Goal: Navigation & Orientation: Find specific page/section

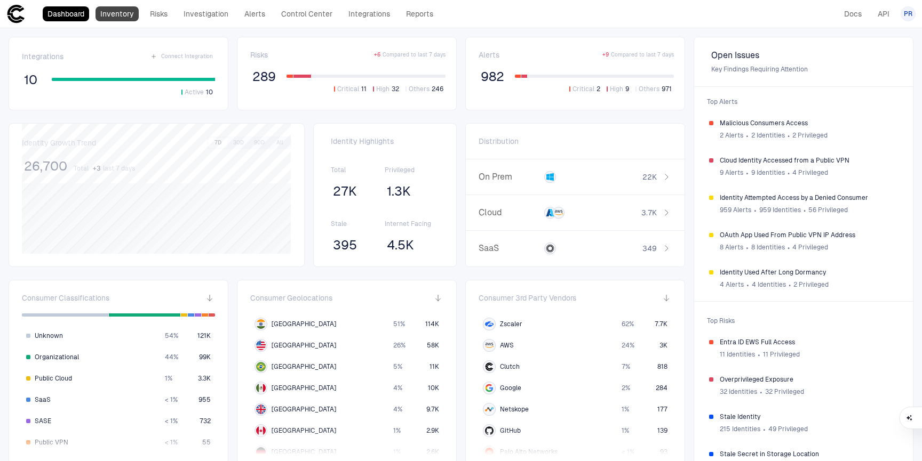
click at [121, 12] on link "Inventory" at bounding box center [116, 13] width 43 height 15
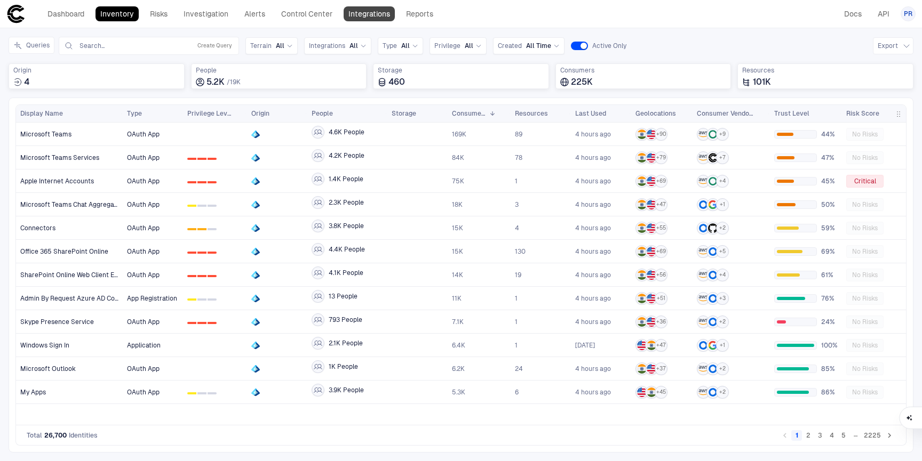
click at [372, 17] on link "Integrations" at bounding box center [369, 13] width 51 height 15
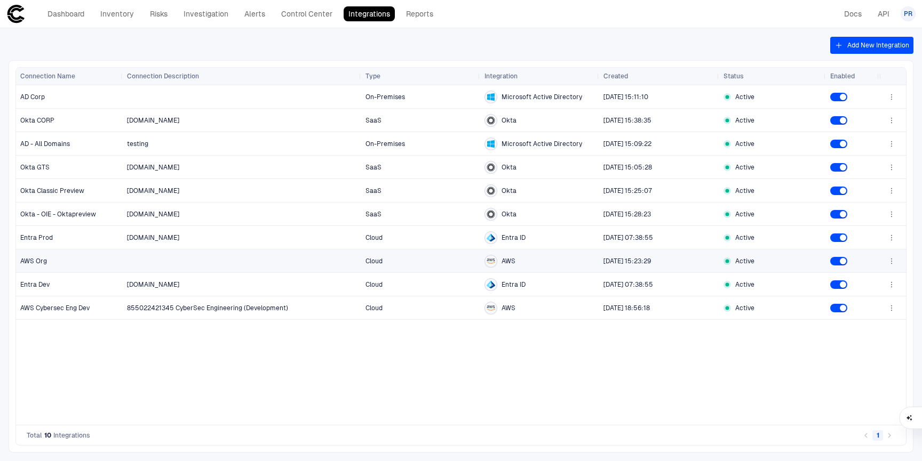
click at [624, 267] on span "[DATE] 15:23:29" at bounding box center [658, 261] width 111 height 21
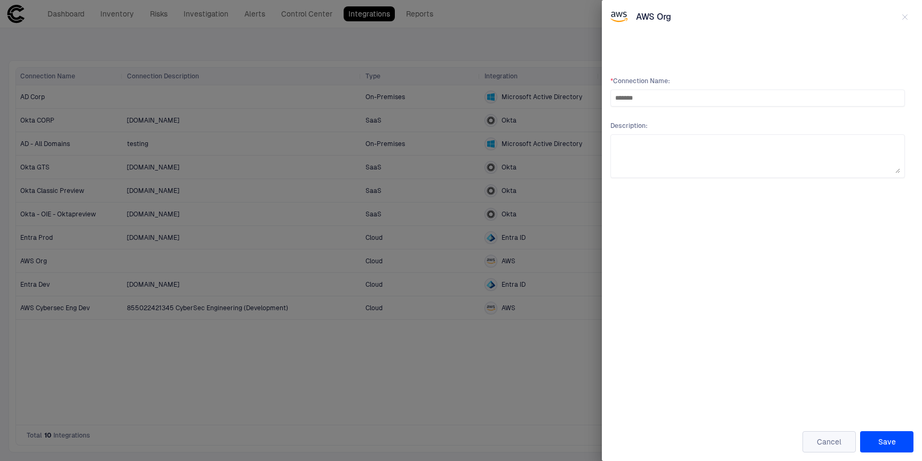
click at [826, 440] on button "Cancel" at bounding box center [828, 442] width 53 height 21
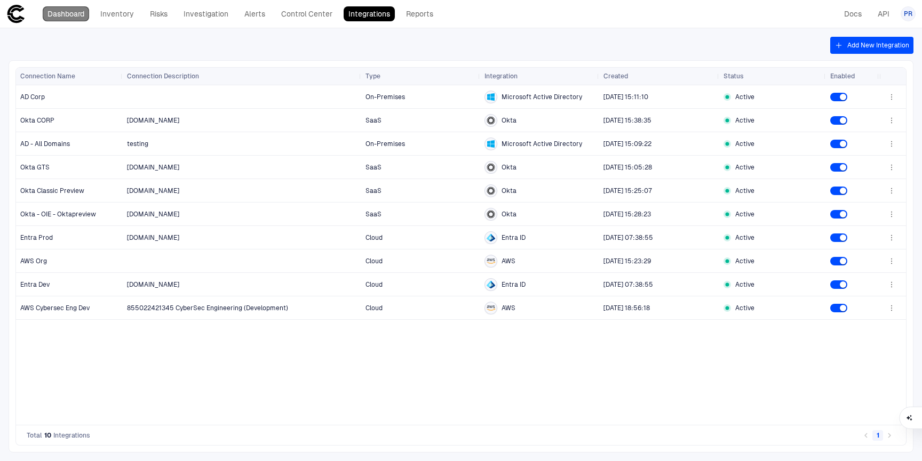
click at [69, 12] on link "Dashboard" at bounding box center [66, 13] width 46 height 15
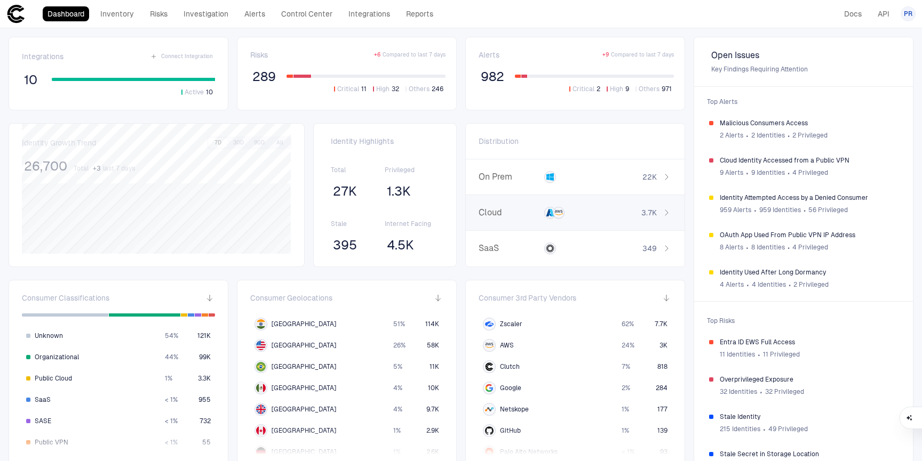
click at [583, 218] on div at bounding box center [574, 213] width 61 height 12
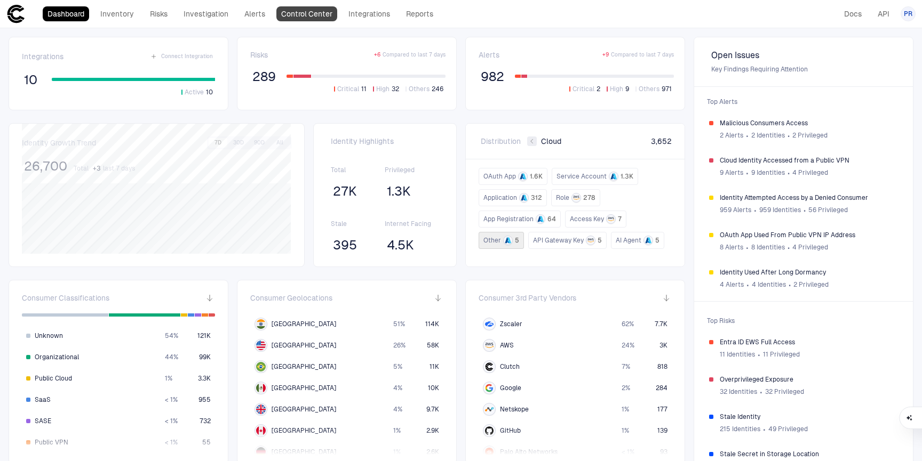
click at [305, 18] on link "Control Center" at bounding box center [306, 13] width 61 height 15
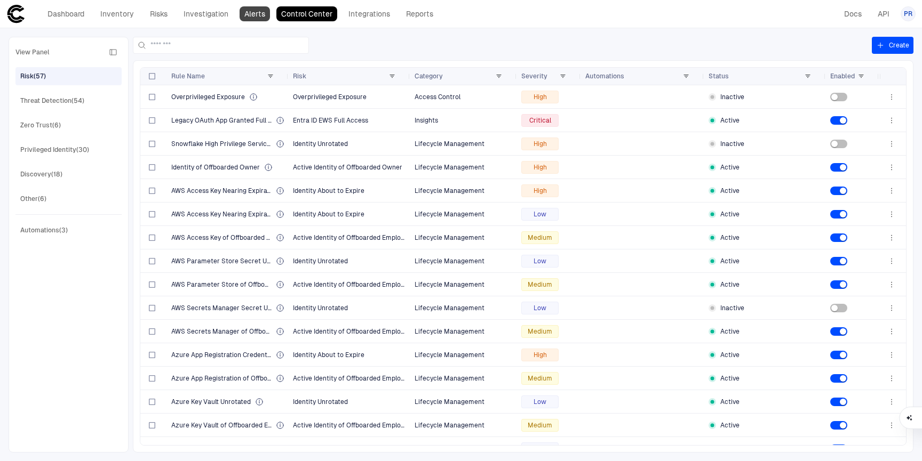
click at [254, 17] on link "Alerts" at bounding box center [254, 13] width 30 height 15
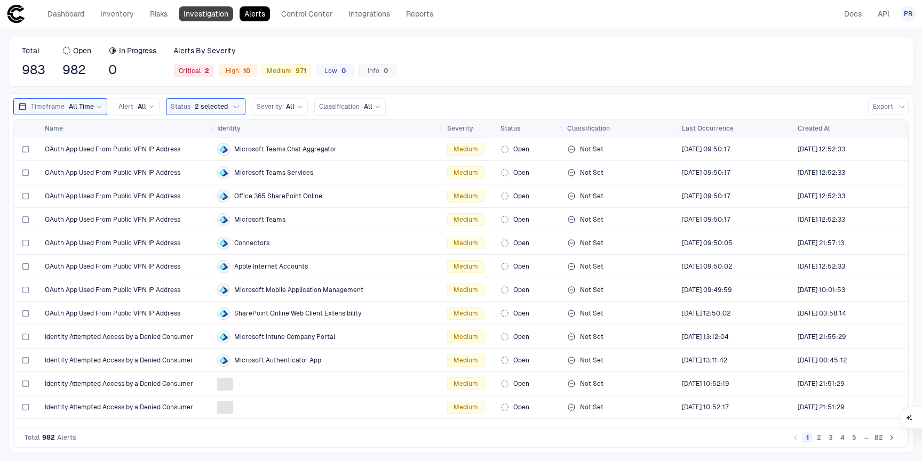
click at [201, 15] on link "Investigation" at bounding box center [206, 13] width 54 height 15
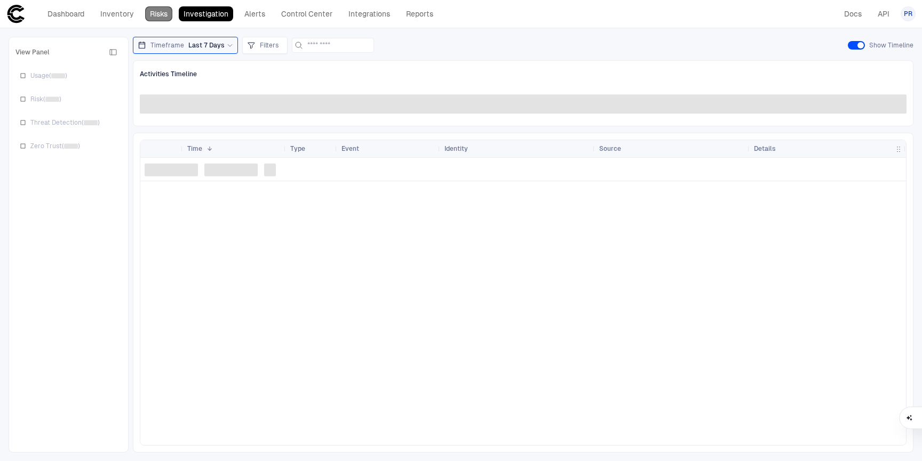
click at [163, 16] on link "Risks" at bounding box center [158, 13] width 27 height 15
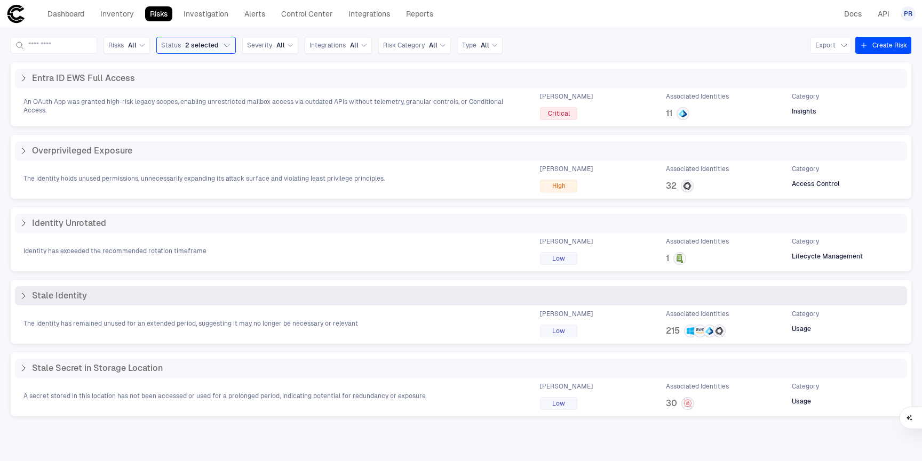
click at [246, 295] on div "Stale Identity" at bounding box center [460, 296] width 883 height 11
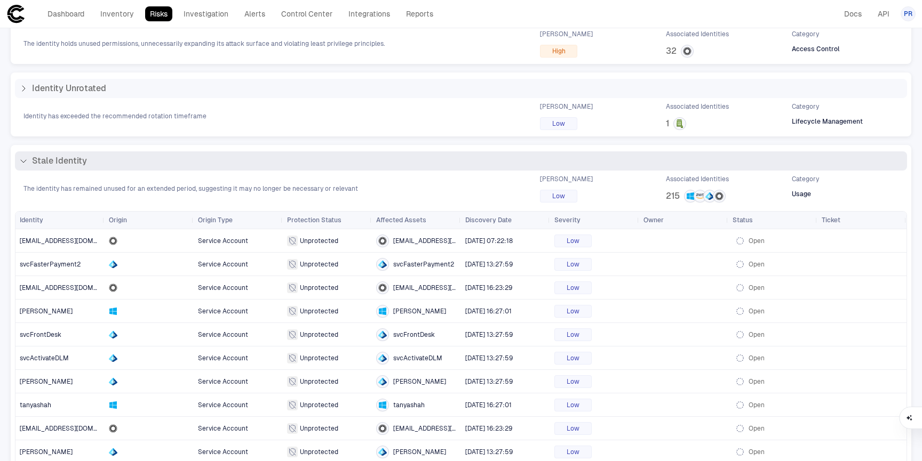
scroll to position [137, 0]
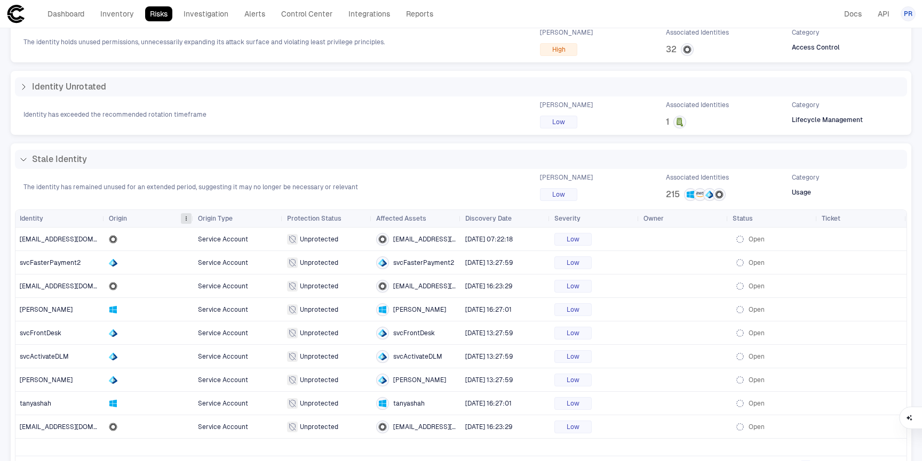
click at [188, 220] on span at bounding box center [186, 218] width 6 height 6
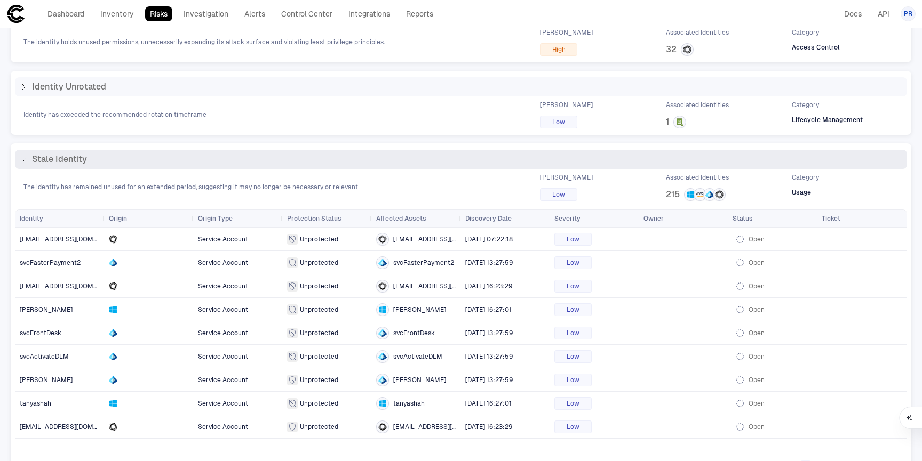
click at [250, 186] on span "The identity has remained unused for an extended period, suggesting it may no l…" at bounding box center [190, 187] width 334 height 9
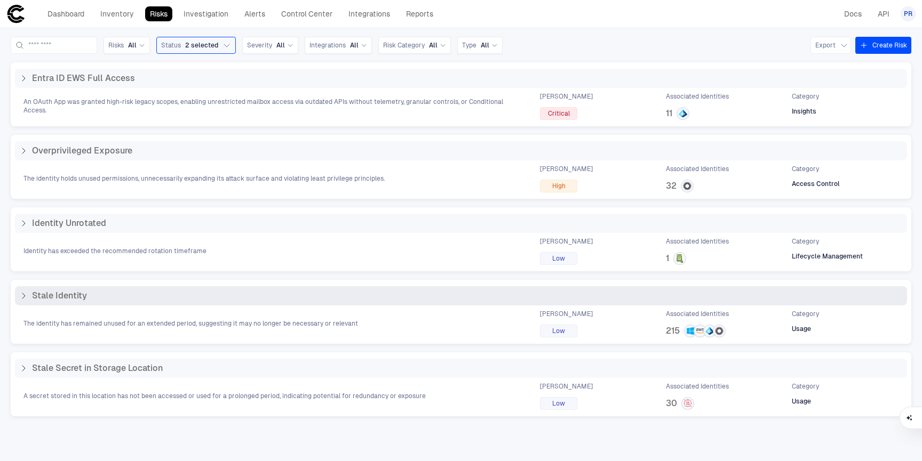
click at [67, 296] on span "Stale Identity" at bounding box center [59, 296] width 55 height 11
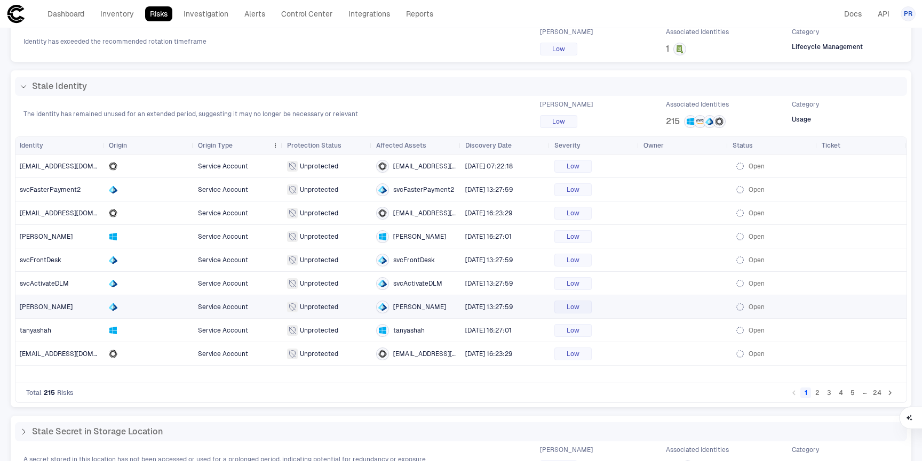
scroll to position [237, 0]
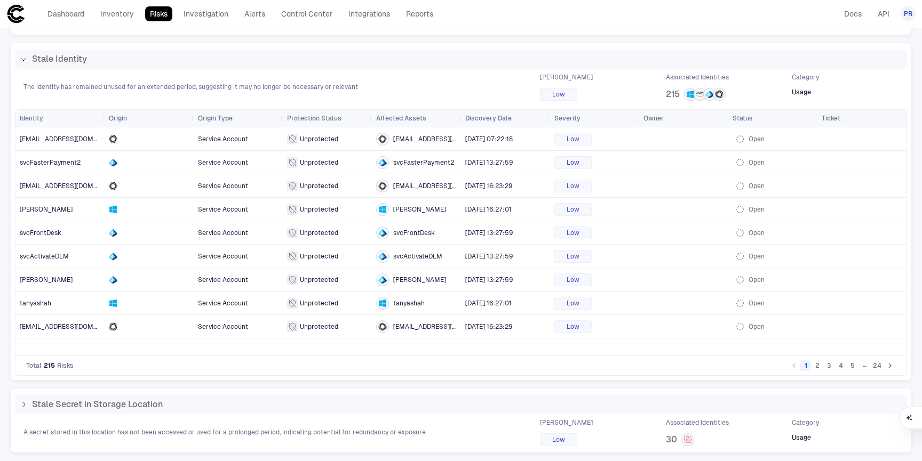
click at [818, 368] on button "2" at bounding box center [817, 366] width 11 height 11
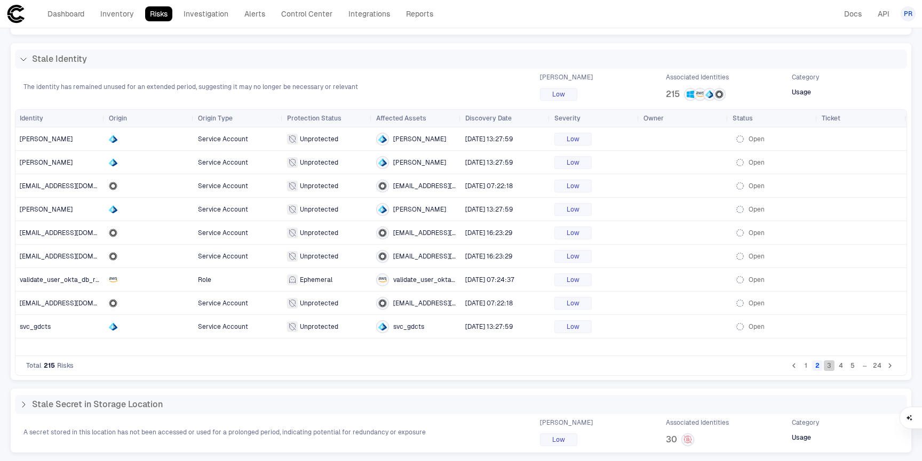
click at [828, 365] on button "3" at bounding box center [829, 366] width 11 height 11
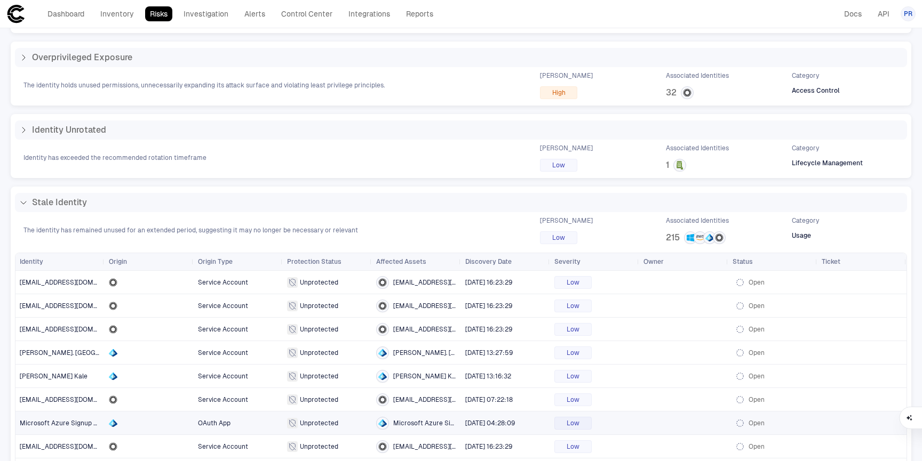
scroll to position [0, 0]
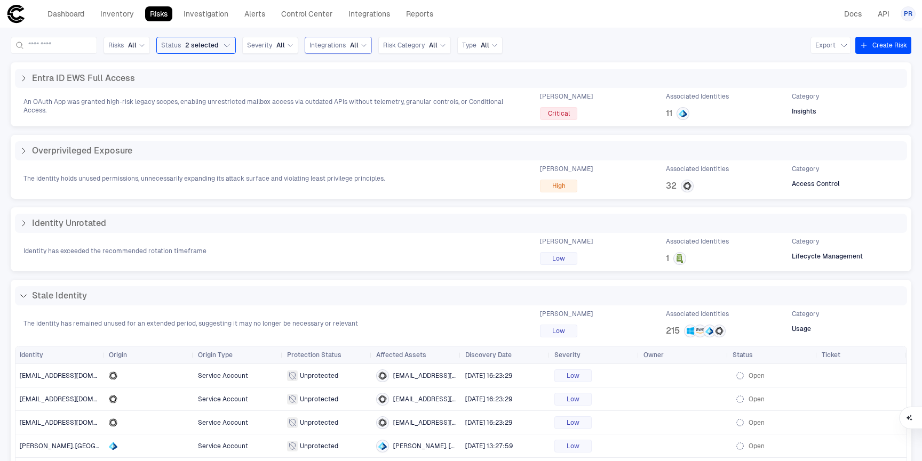
click at [346, 43] on span "Integrations" at bounding box center [327, 45] width 36 height 9
click at [349, 90] on span "AWS" at bounding box center [371, 89] width 88 height 9
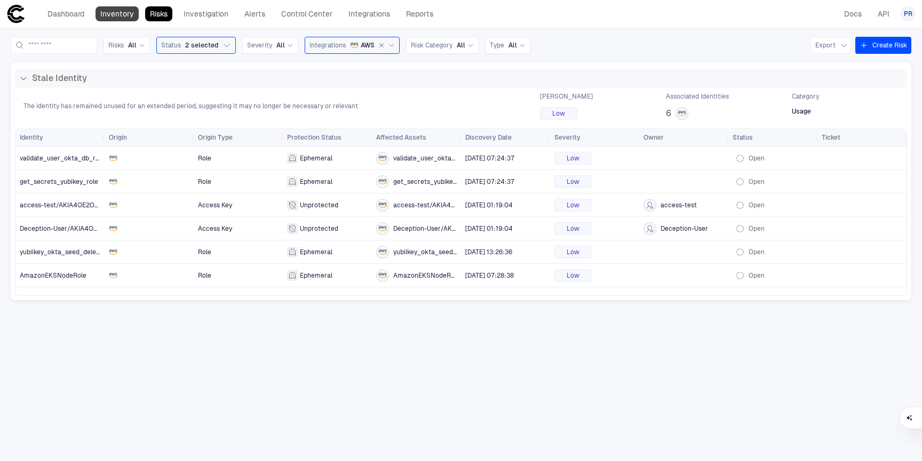
click at [123, 14] on link "Inventory" at bounding box center [116, 13] width 43 height 15
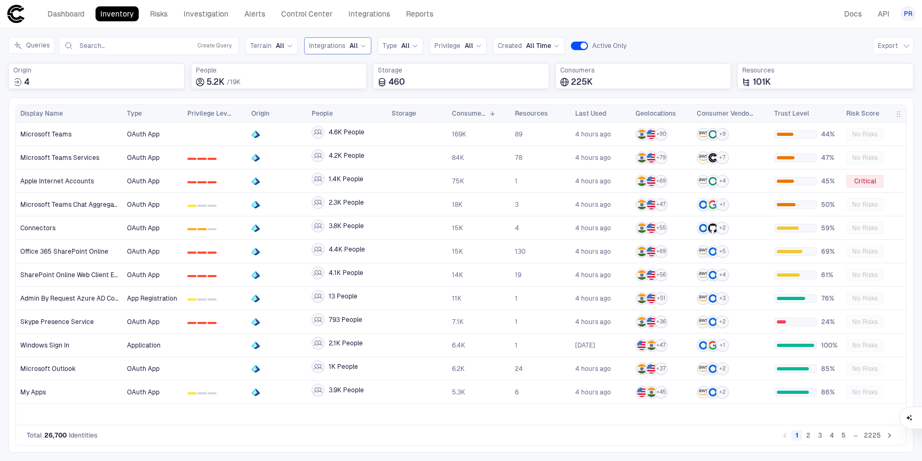
click at [352, 47] on span "All" at bounding box center [353, 46] width 9 height 9
click at [342, 92] on span "AWS" at bounding box center [370, 89] width 88 height 9
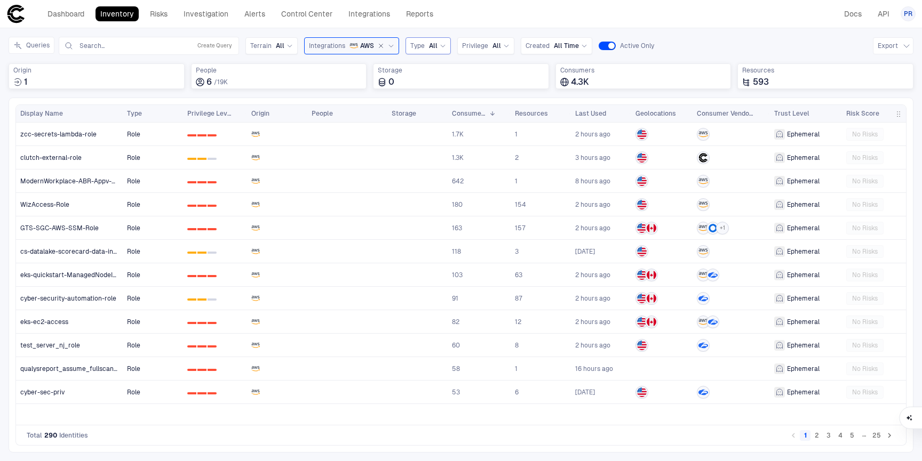
click at [440, 45] on icon at bounding box center [443, 46] width 6 height 6
click at [445, 167] on span "Service Account" at bounding box center [465, 168] width 101 height 9
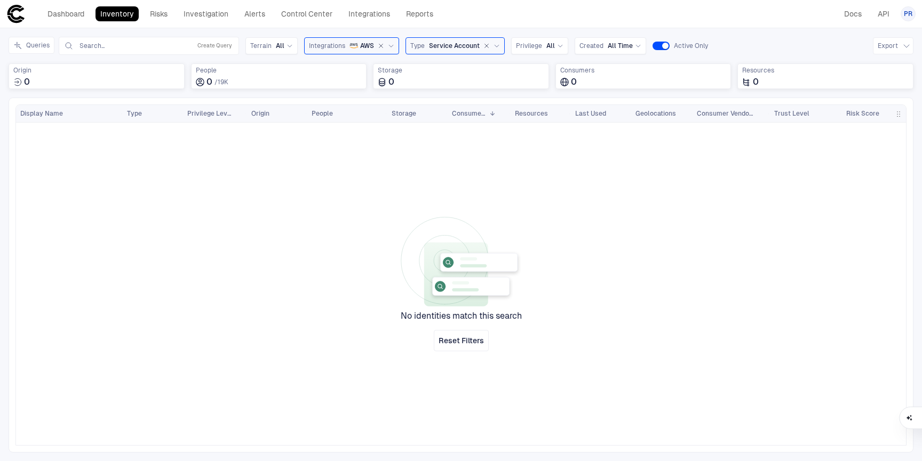
click at [485, 44] on icon "button" at bounding box center [487, 46] width 4 height 4
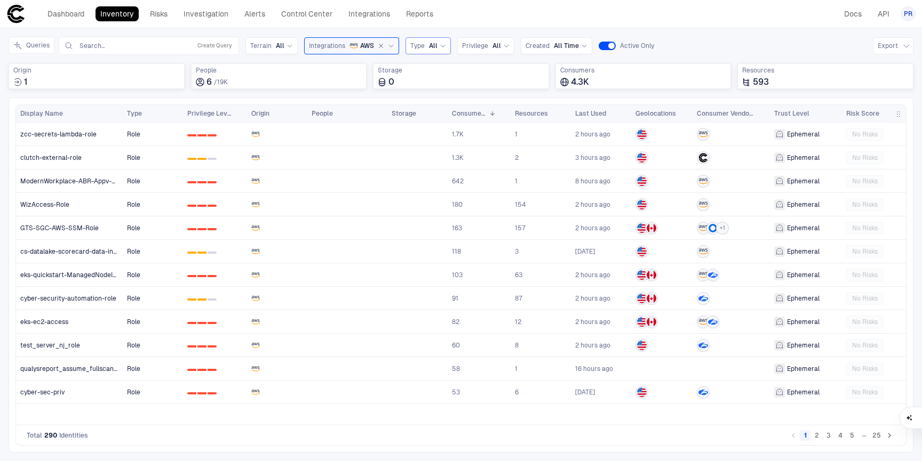
click at [436, 46] on div "All" at bounding box center [437, 46] width 17 height 9
click at [456, 146] on span "Machine Account" at bounding box center [465, 144] width 101 height 9
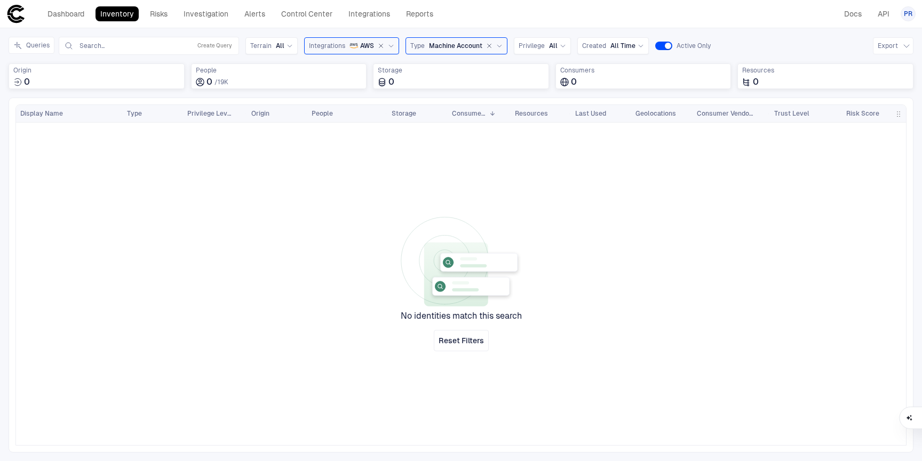
click at [486, 48] on icon "button" at bounding box center [489, 46] width 6 height 6
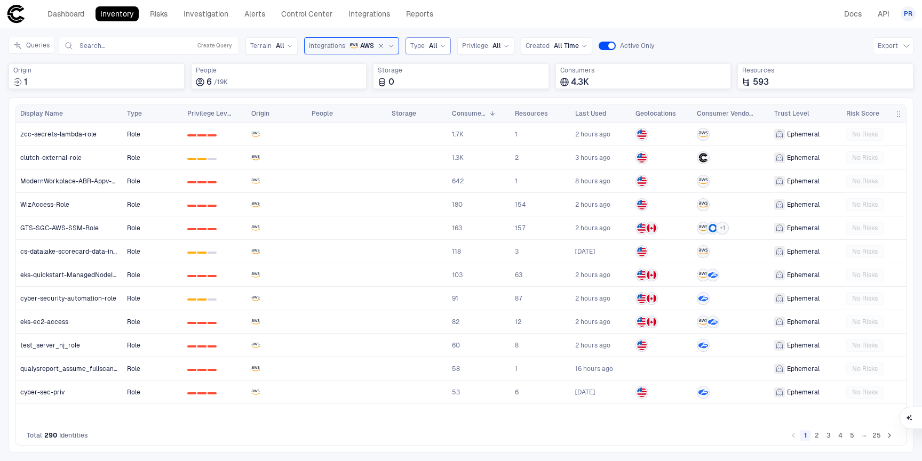
click at [435, 46] on div "All" at bounding box center [437, 46] width 17 height 9
click at [436, 91] on span "Access Key" at bounding box center [465, 89] width 101 height 9
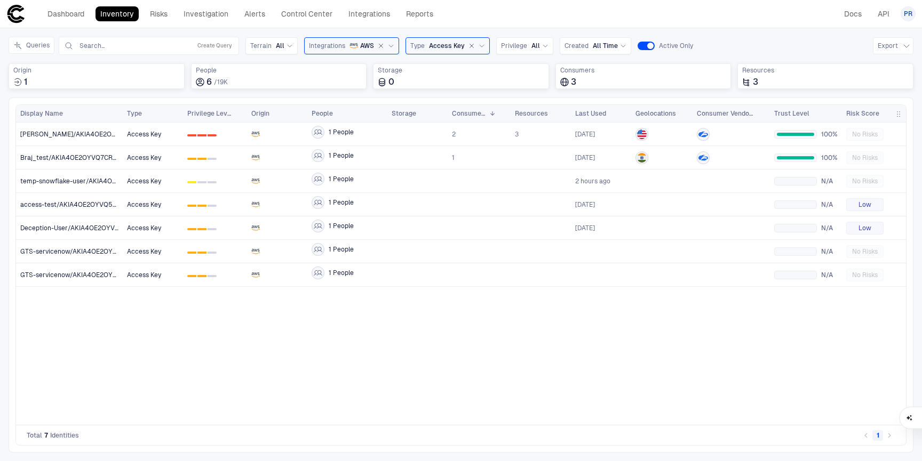
click at [470, 45] on icon "button" at bounding box center [472, 46] width 4 height 4
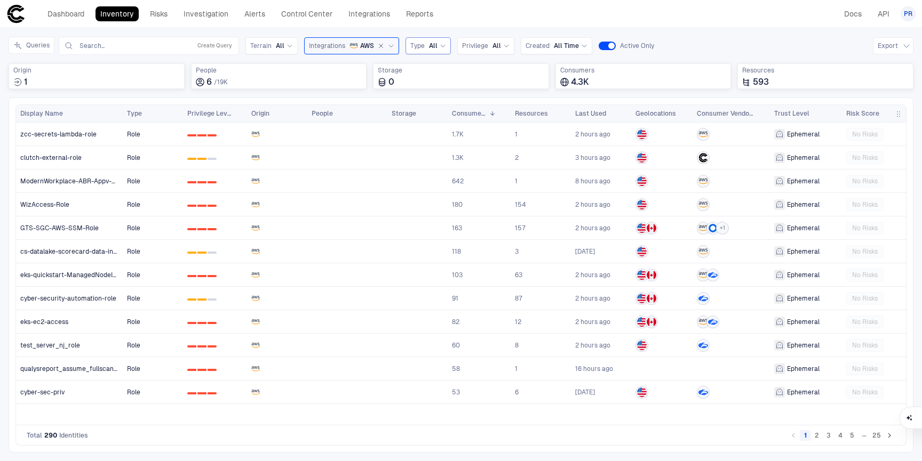
click at [819, 434] on button "2" at bounding box center [816, 435] width 11 height 11
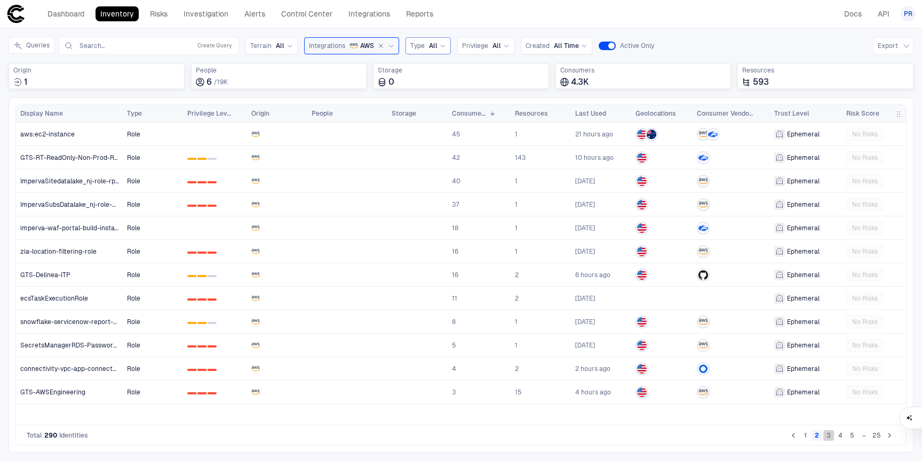
click at [833, 437] on button "3" at bounding box center [828, 435] width 11 height 11
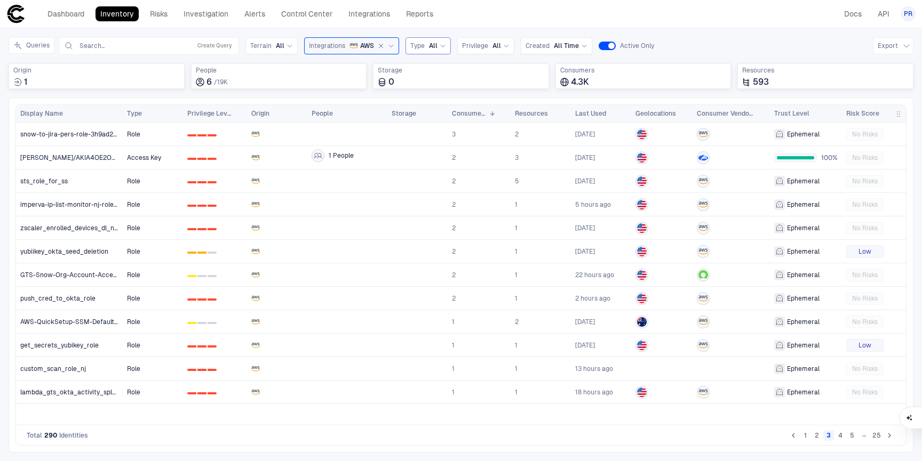
click at [843, 441] on button "4" at bounding box center [840, 435] width 11 height 11
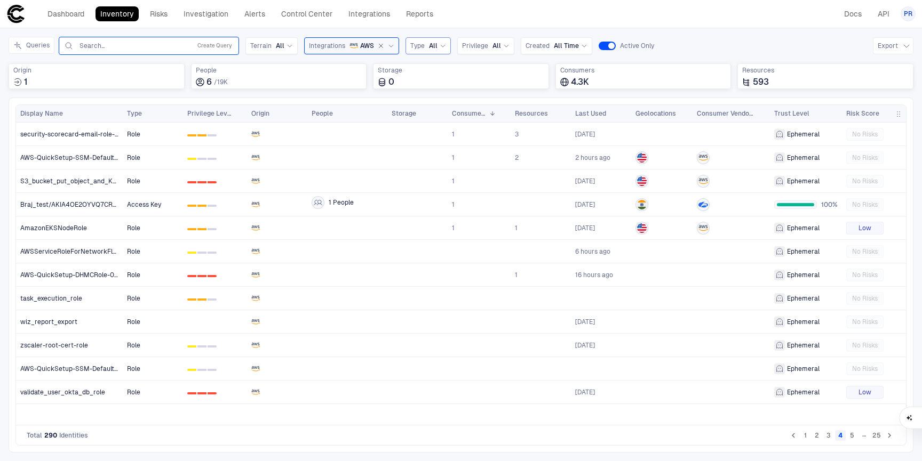
click at [131, 49] on input "text" at bounding box center [132, 46] width 108 height 9
paste input "**********"
type input "**********"
click at [73, 18] on link "Dashboard" at bounding box center [66, 13] width 46 height 15
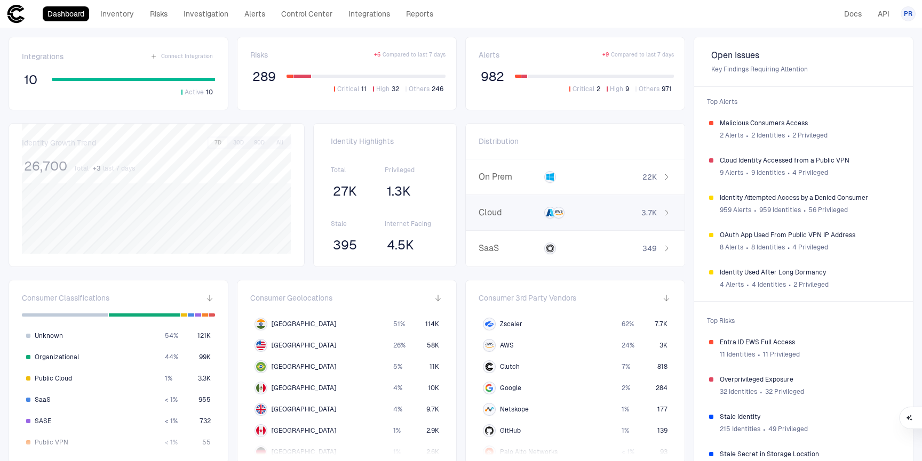
click at [594, 215] on div at bounding box center [574, 213] width 61 height 12
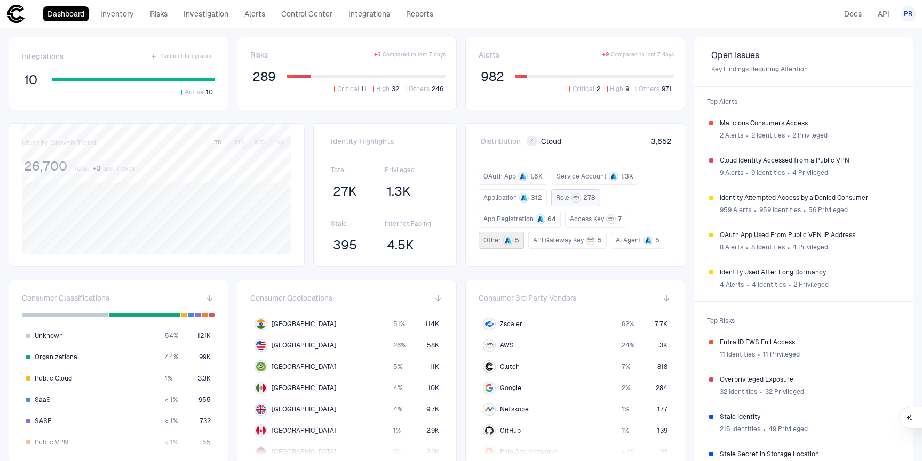
click at [560, 198] on span "Role" at bounding box center [562, 198] width 13 height 9
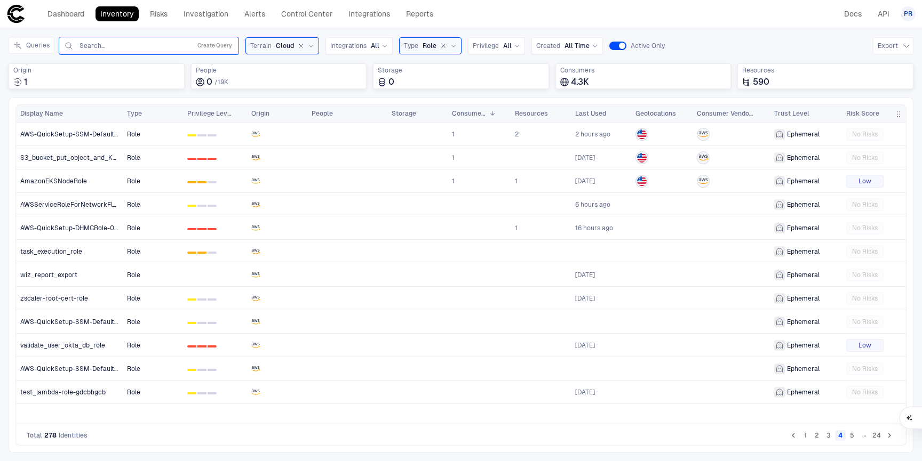
click at [97, 50] on input "text" at bounding box center [132, 46] width 108 height 9
paste input "**********"
type input "**********"
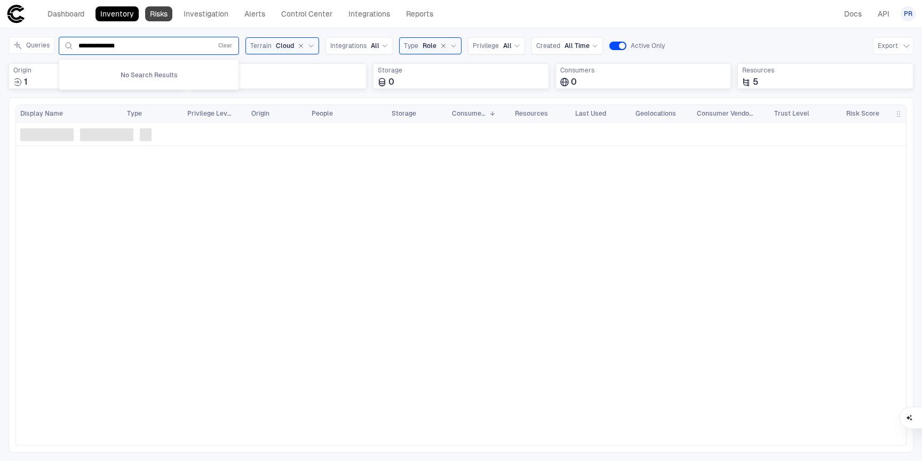
click at [155, 11] on link "Risks" at bounding box center [158, 13] width 27 height 15
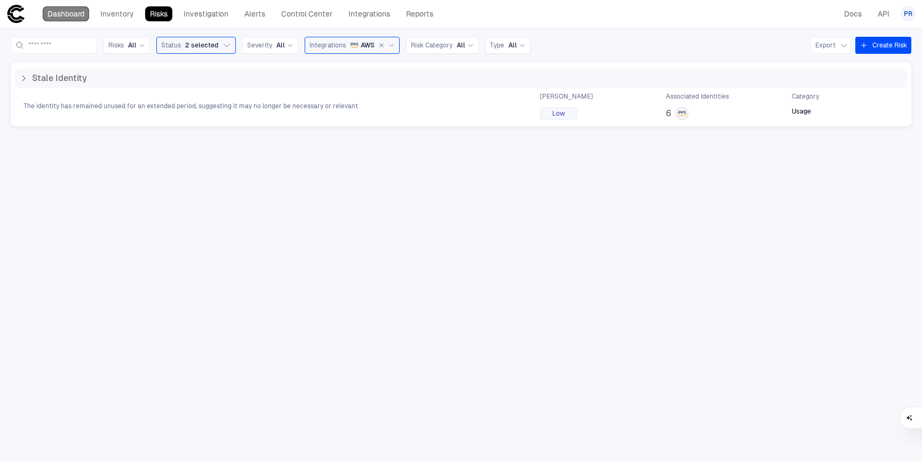
click at [53, 19] on link "Dashboard" at bounding box center [66, 13] width 46 height 15
